Goal: Navigation & Orientation: Find specific page/section

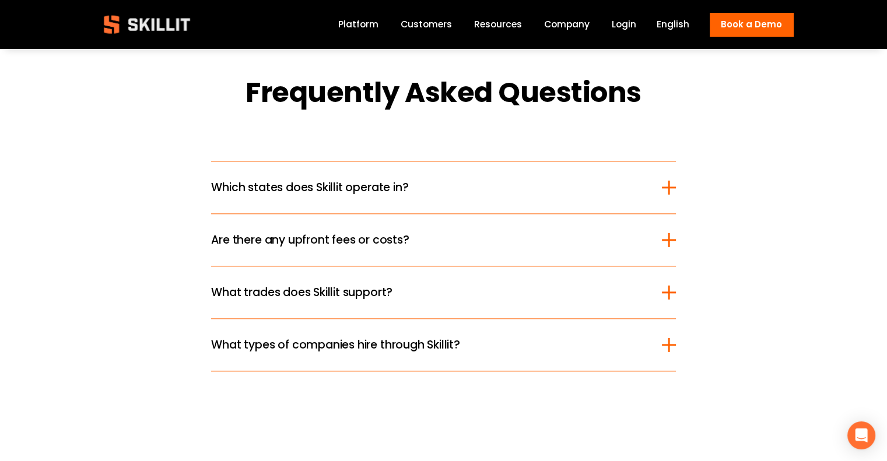
scroll to position [1400, 0]
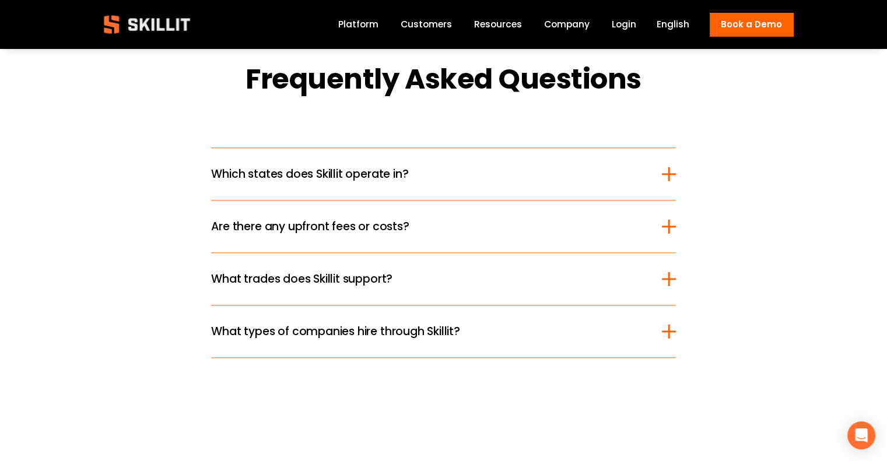
click at [665, 175] on div at bounding box center [669, 174] width 14 height 2
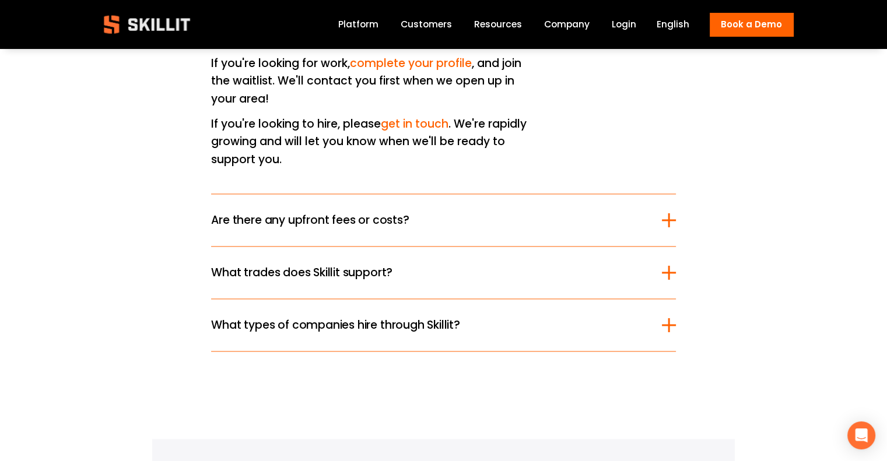
scroll to position [1692, 0]
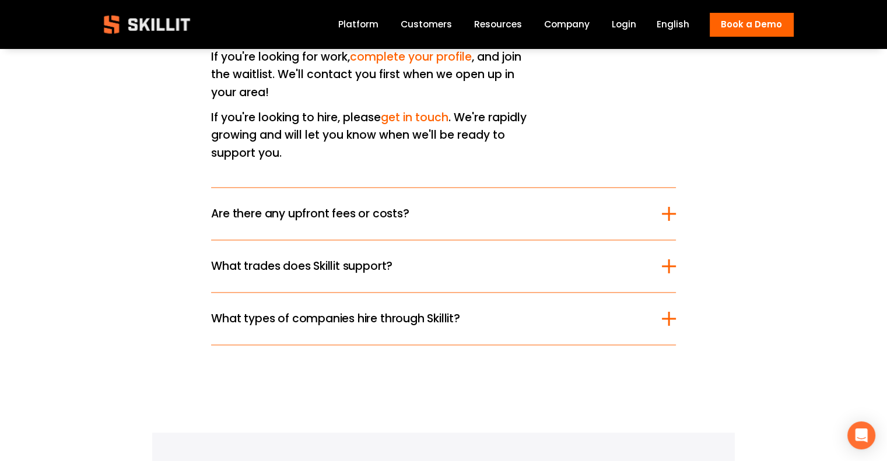
click at [665, 207] on div at bounding box center [669, 214] width 14 height 14
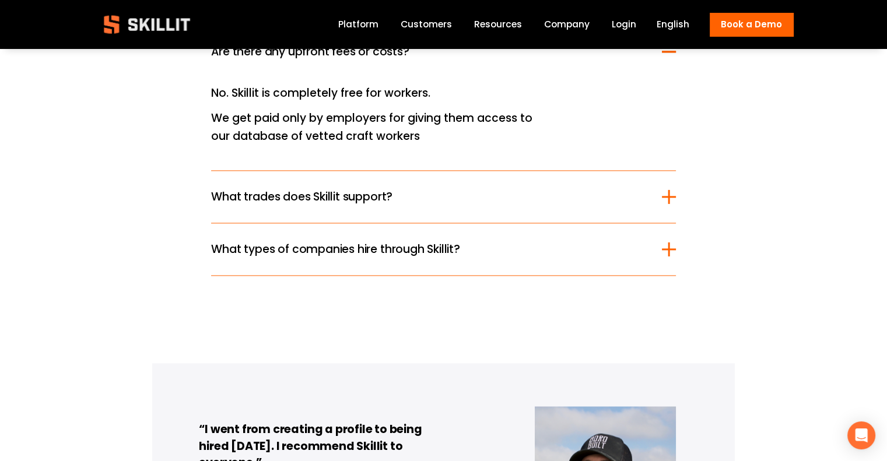
scroll to position [1634, 0]
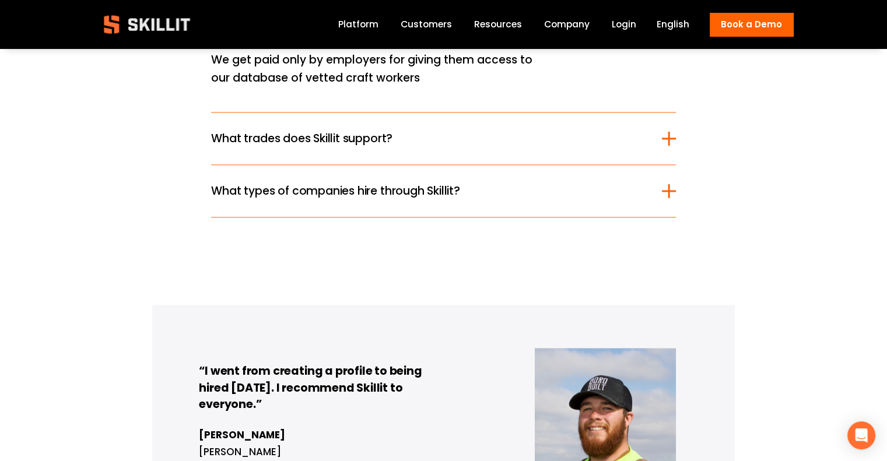
click at [668, 135] on div at bounding box center [669, 138] width 14 height 14
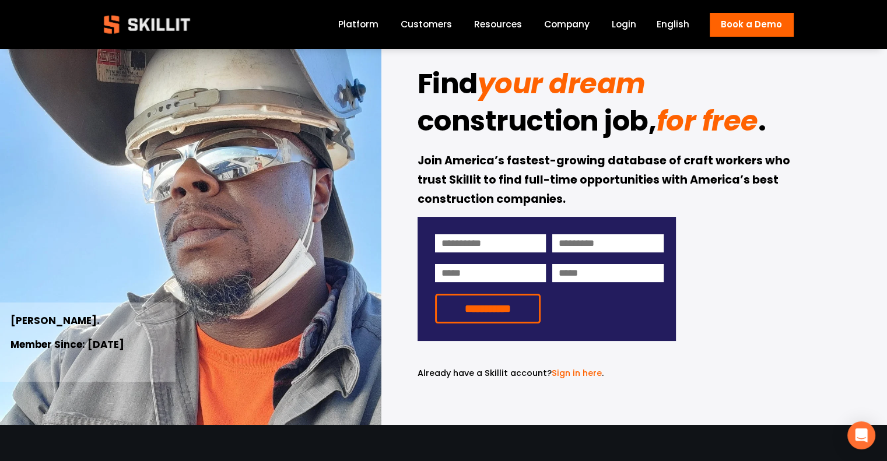
scroll to position [0, 0]
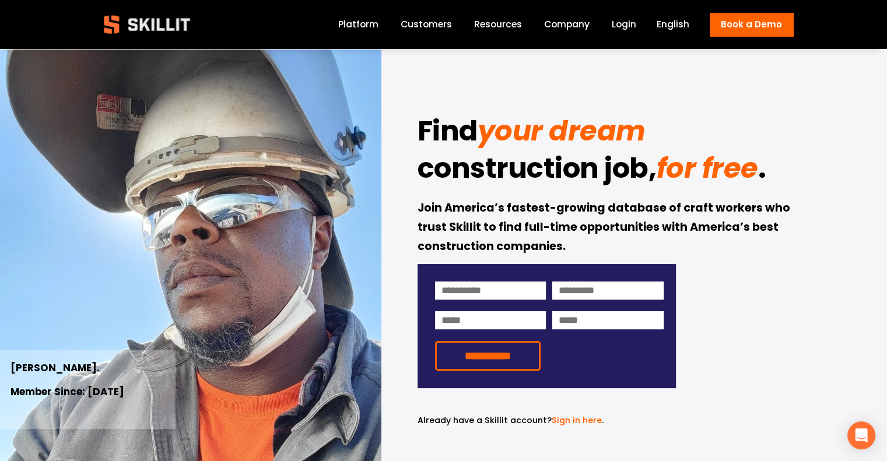
click at [436, 21] on link "Customers" at bounding box center [426, 25] width 51 height 16
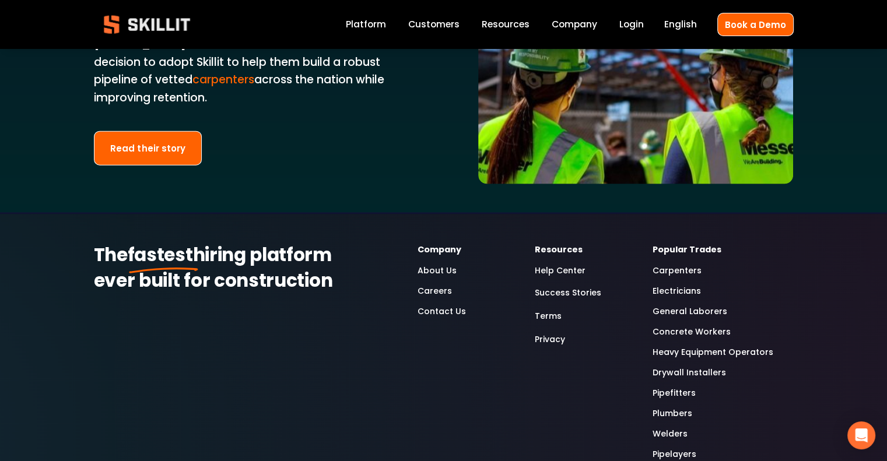
scroll to position [2859, 0]
